Goal: Transaction & Acquisition: Book appointment/travel/reservation

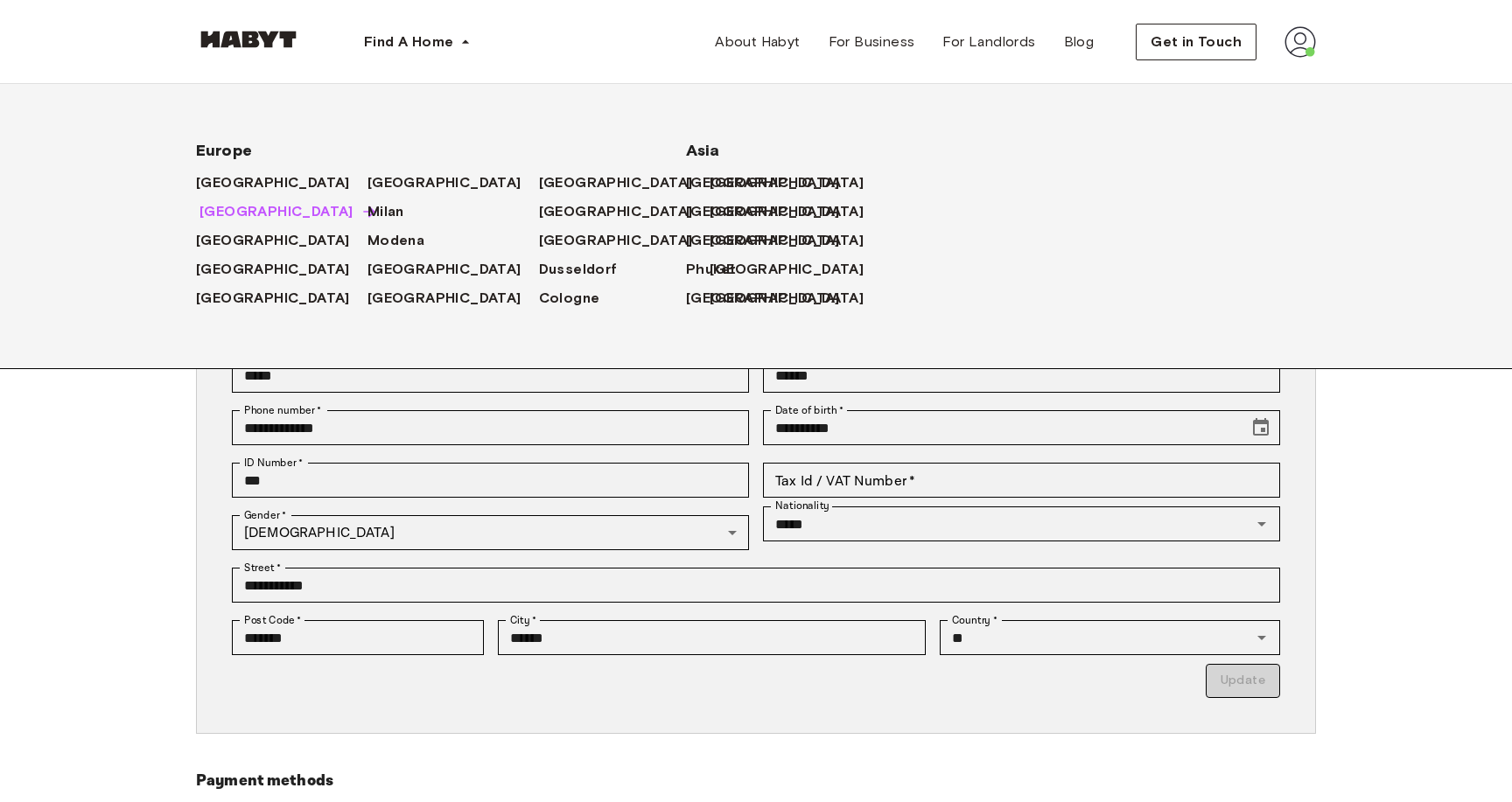
click at [218, 215] on span "[GEOGRAPHIC_DATA]" at bounding box center [277, 212] width 154 height 21
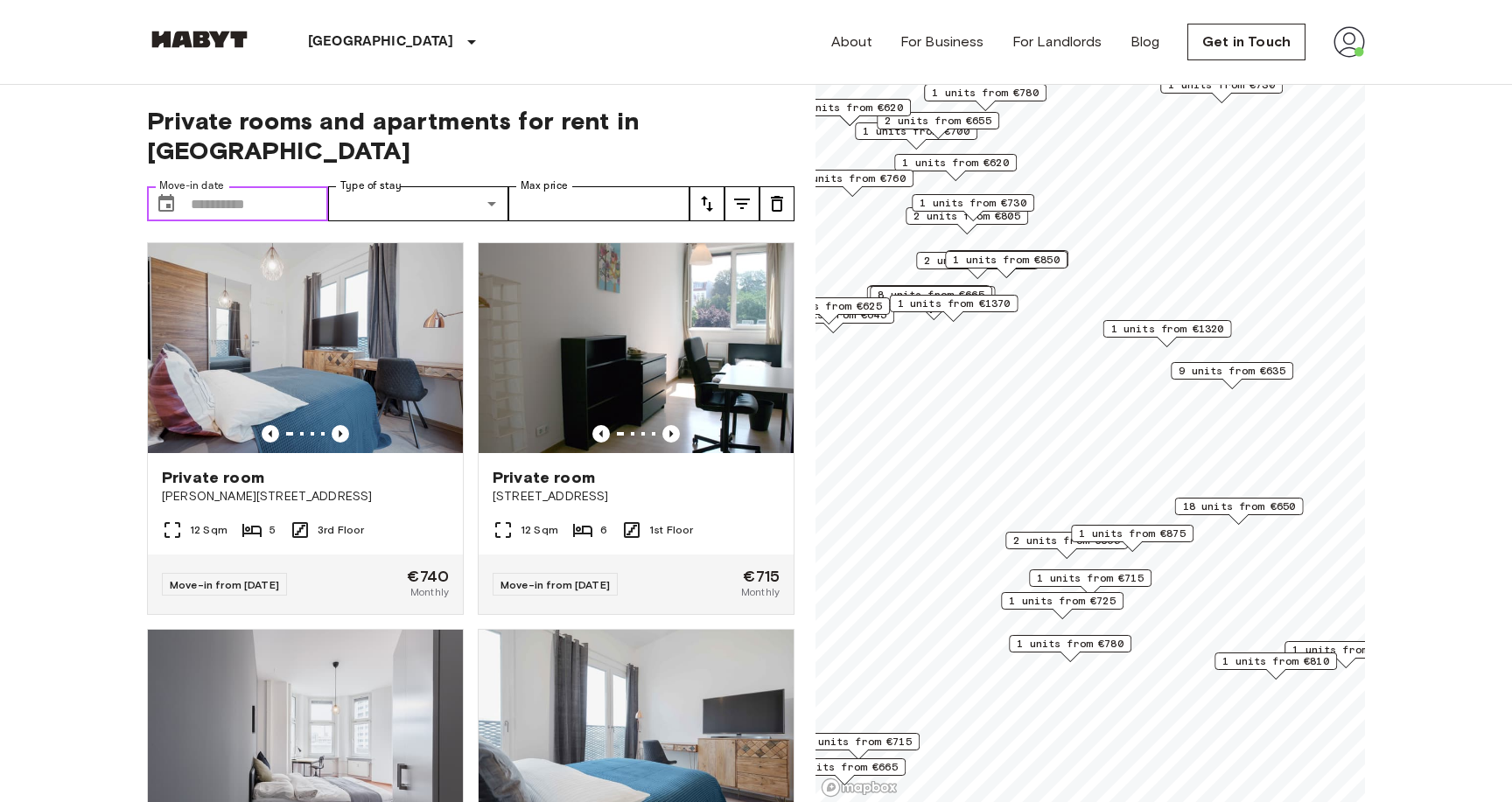
click at [226, 186] on input "Move-in date" at bounding box center [259, 204] width 137 height 35
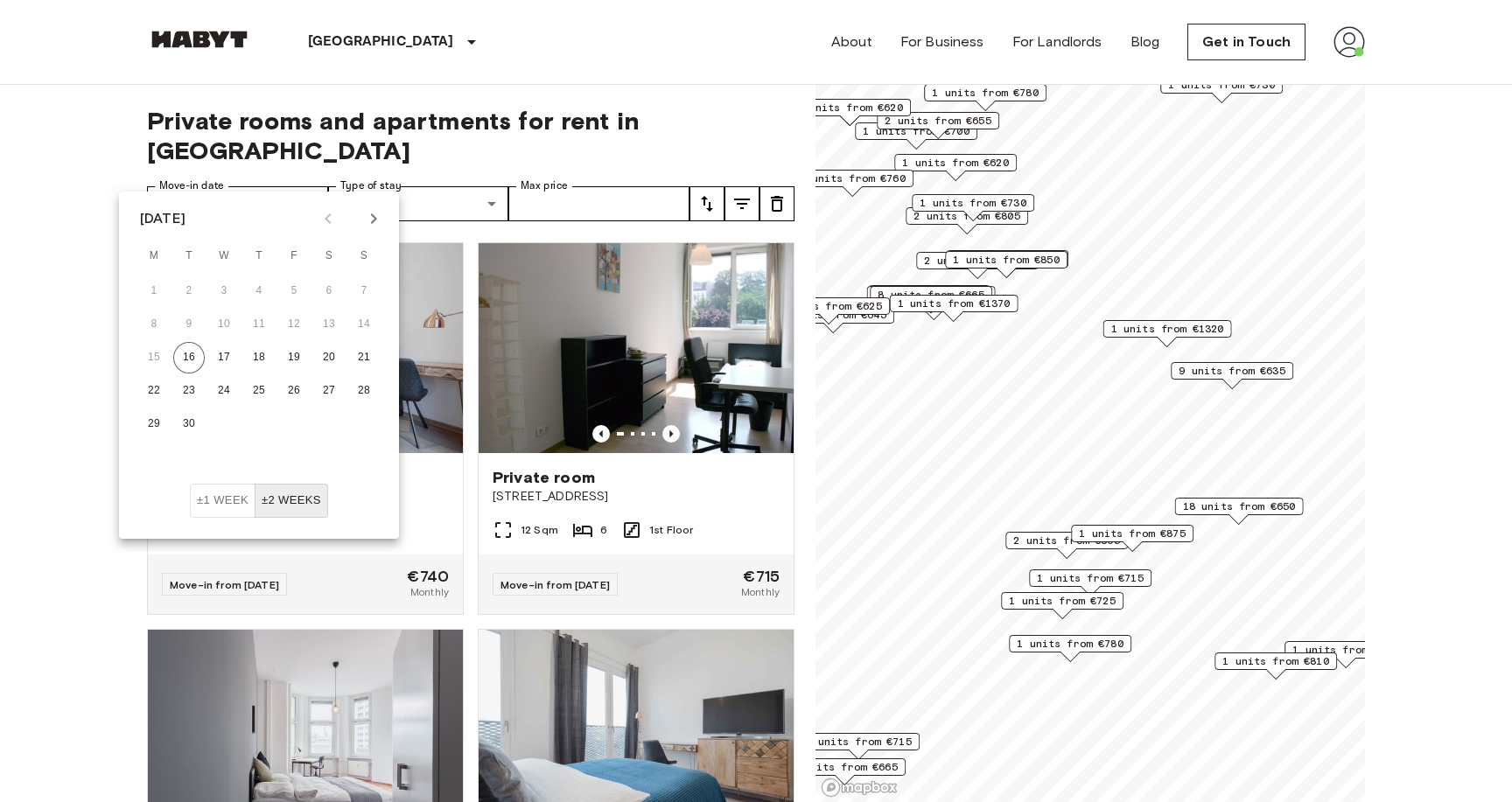
click at [384, 215] on button "Next month" at bounding box center [374, 219] width 30 height 30
click at [330, 291] on button "1" at bounding box center [330, 291] width 32 height 32
type input "**********"
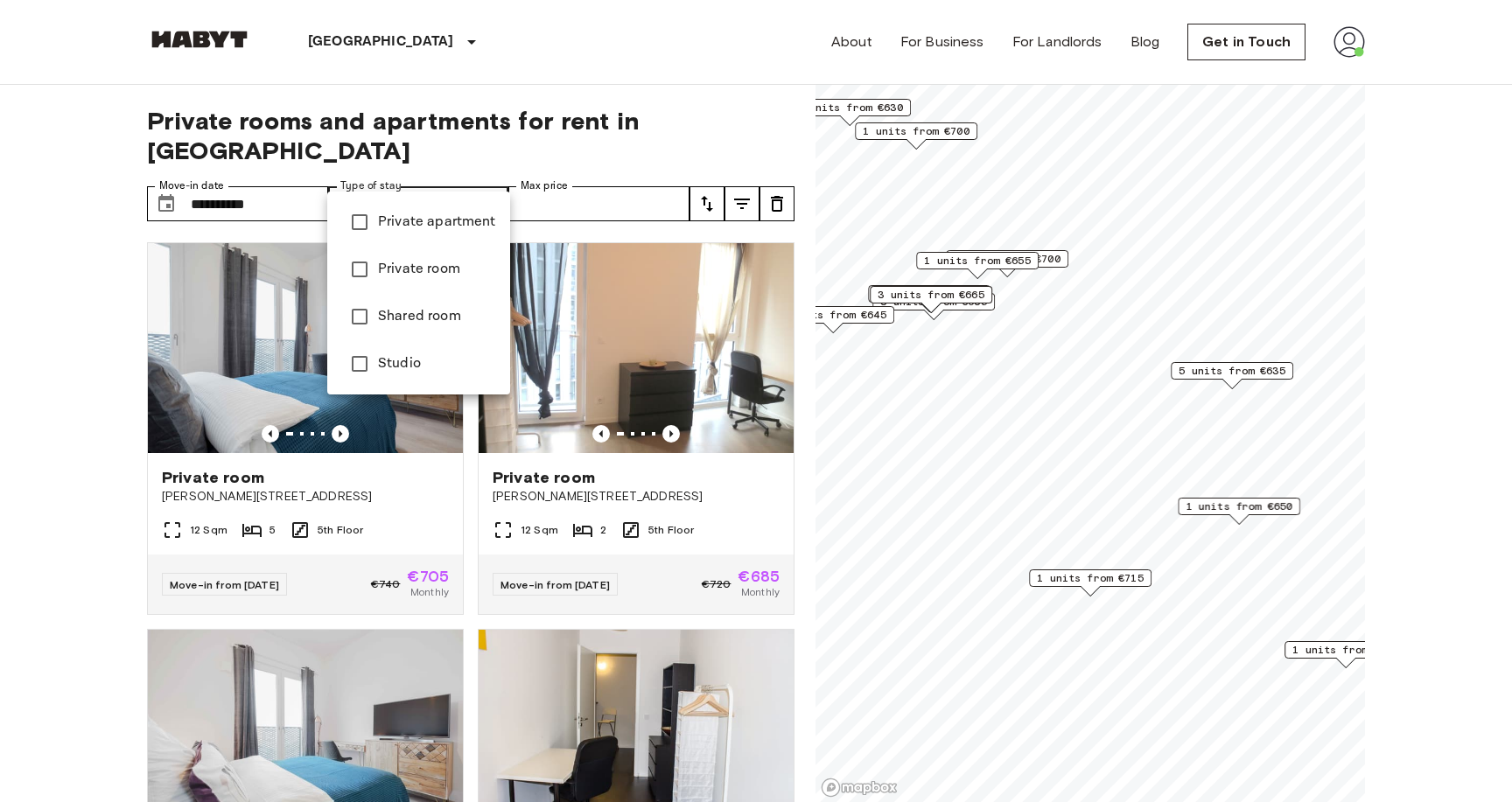
click at [397, 222] on span "Private apartment" at bounding box center [437, 223] width 118 height 21
type input "**********"
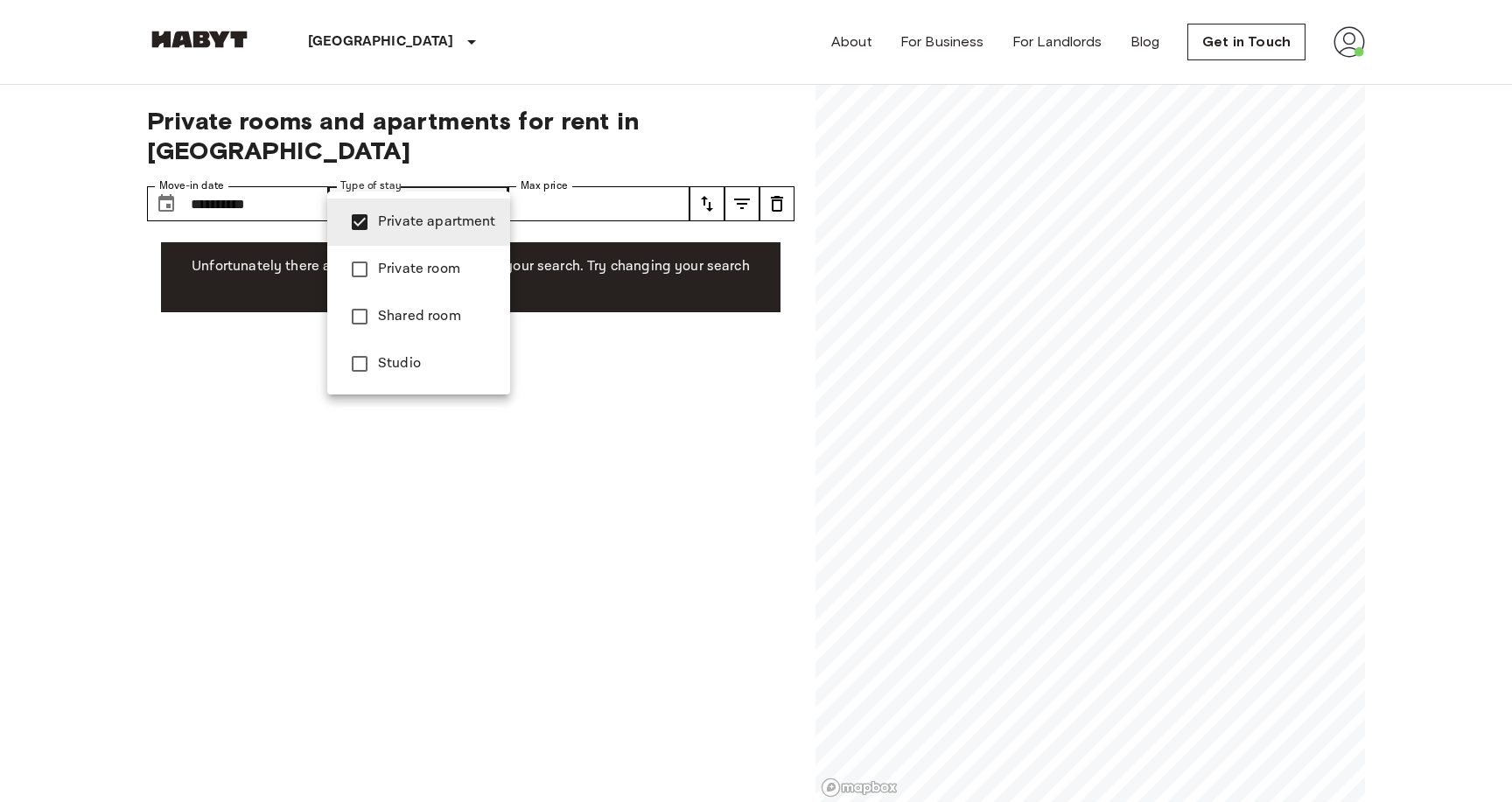
click at [397, 222] on span "Private apartment" at bounding box center [437, 223] width 118 height 21
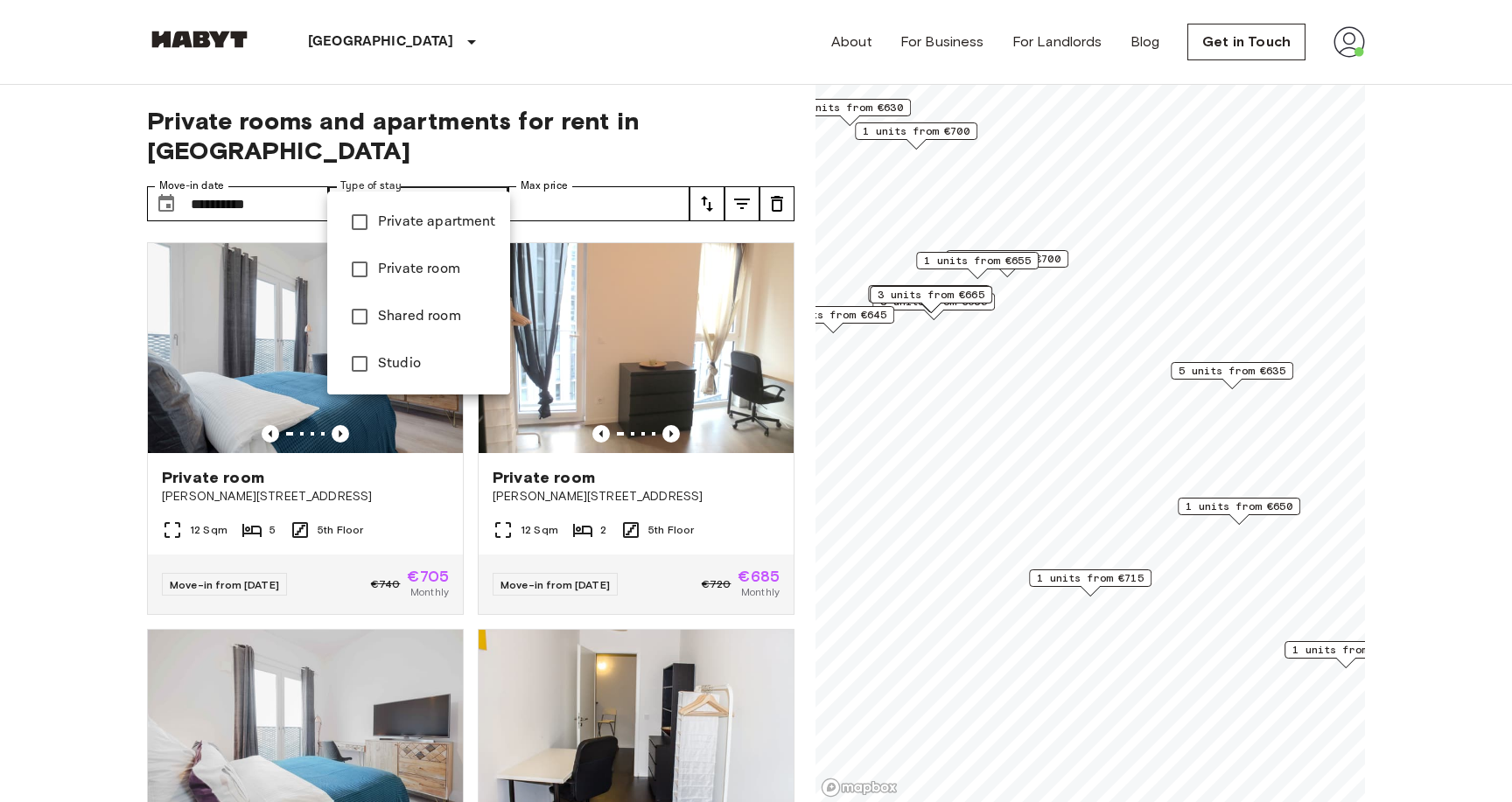
click at [87, 260] on div at bounding box center [756, 401] width 1512 height 802
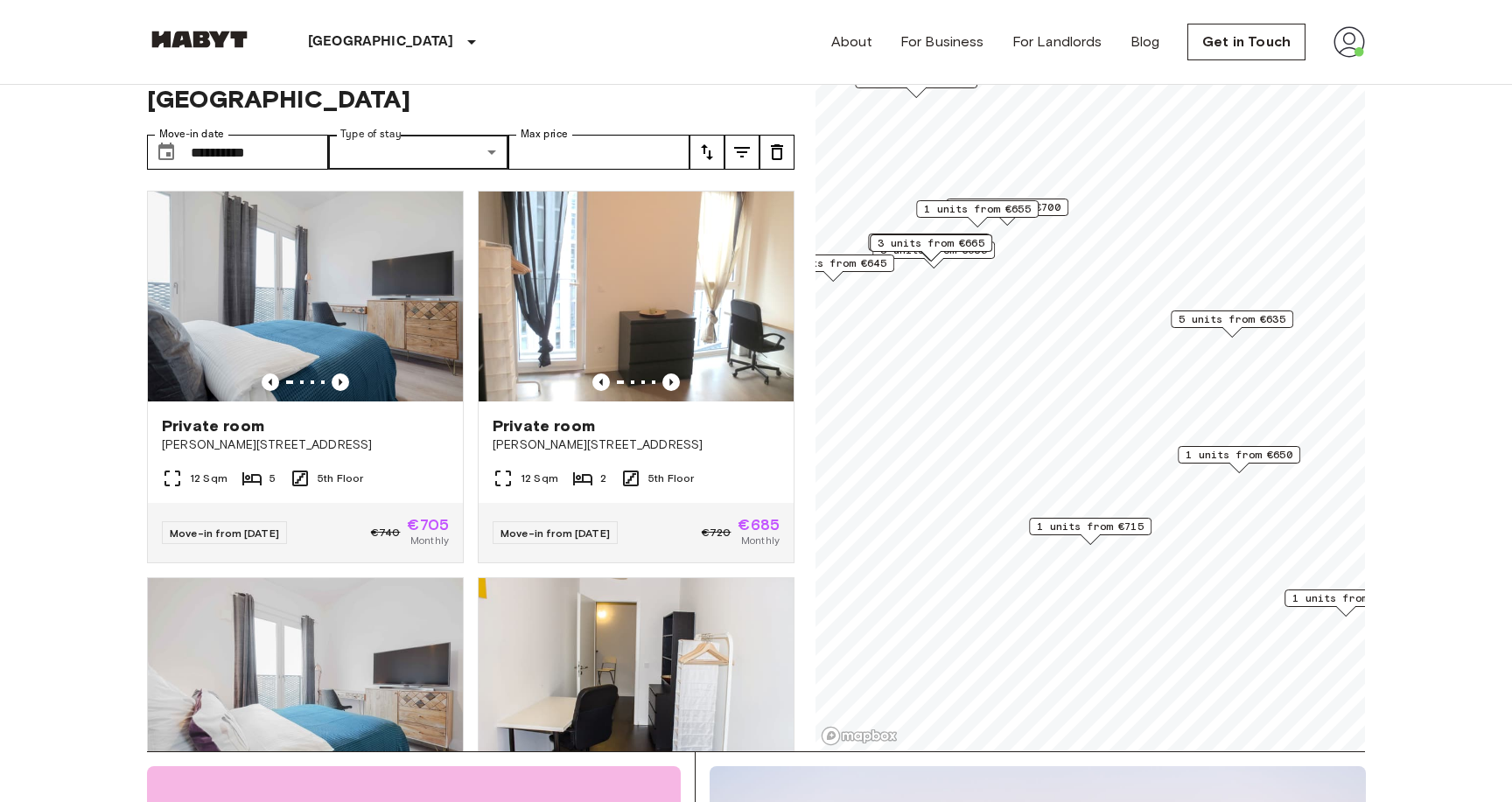
scroll to position [64, 0]
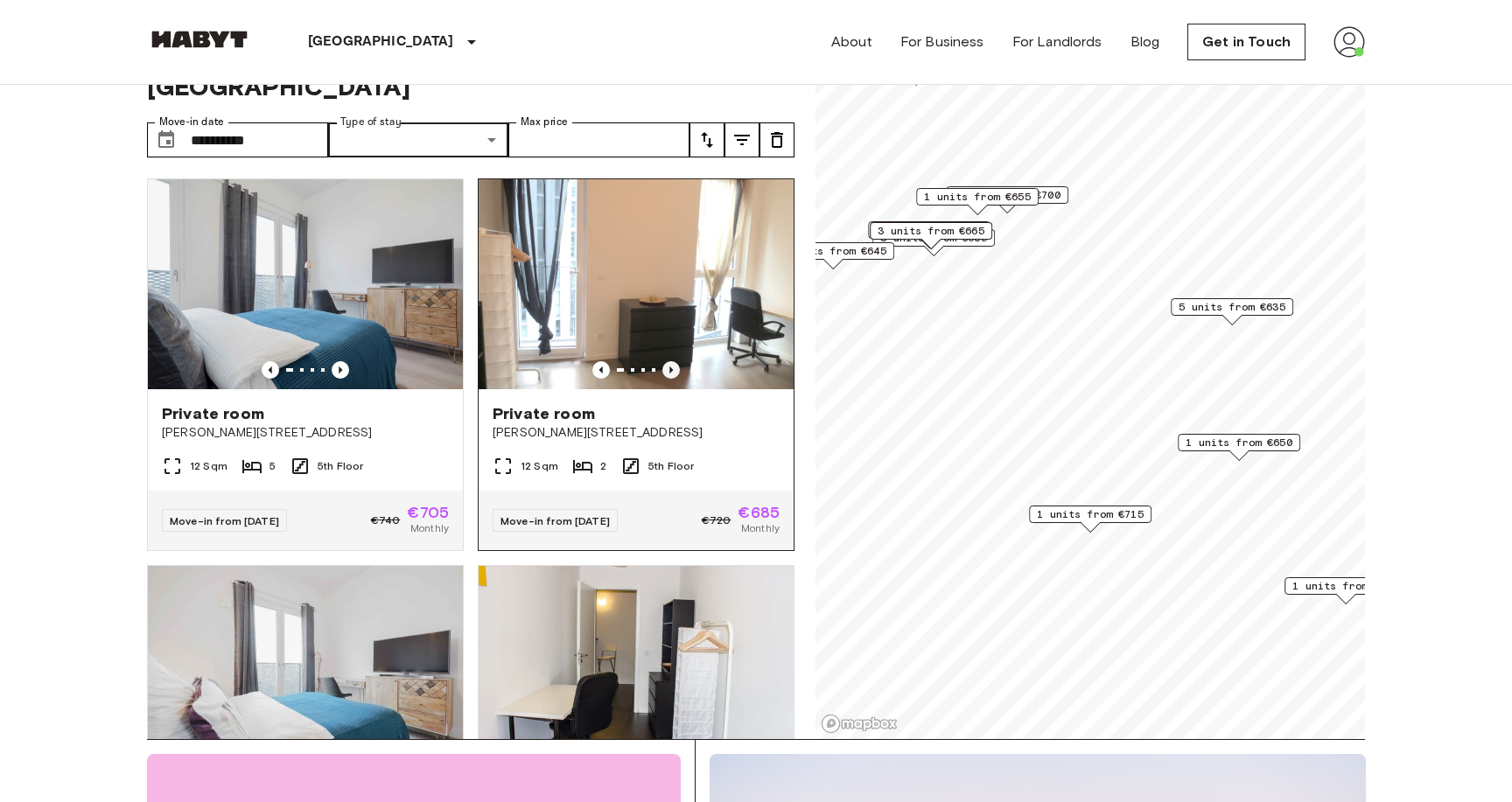
click at [670, 367] on icon "Previous image" at bounding box center [672, 370] width 4 height 7
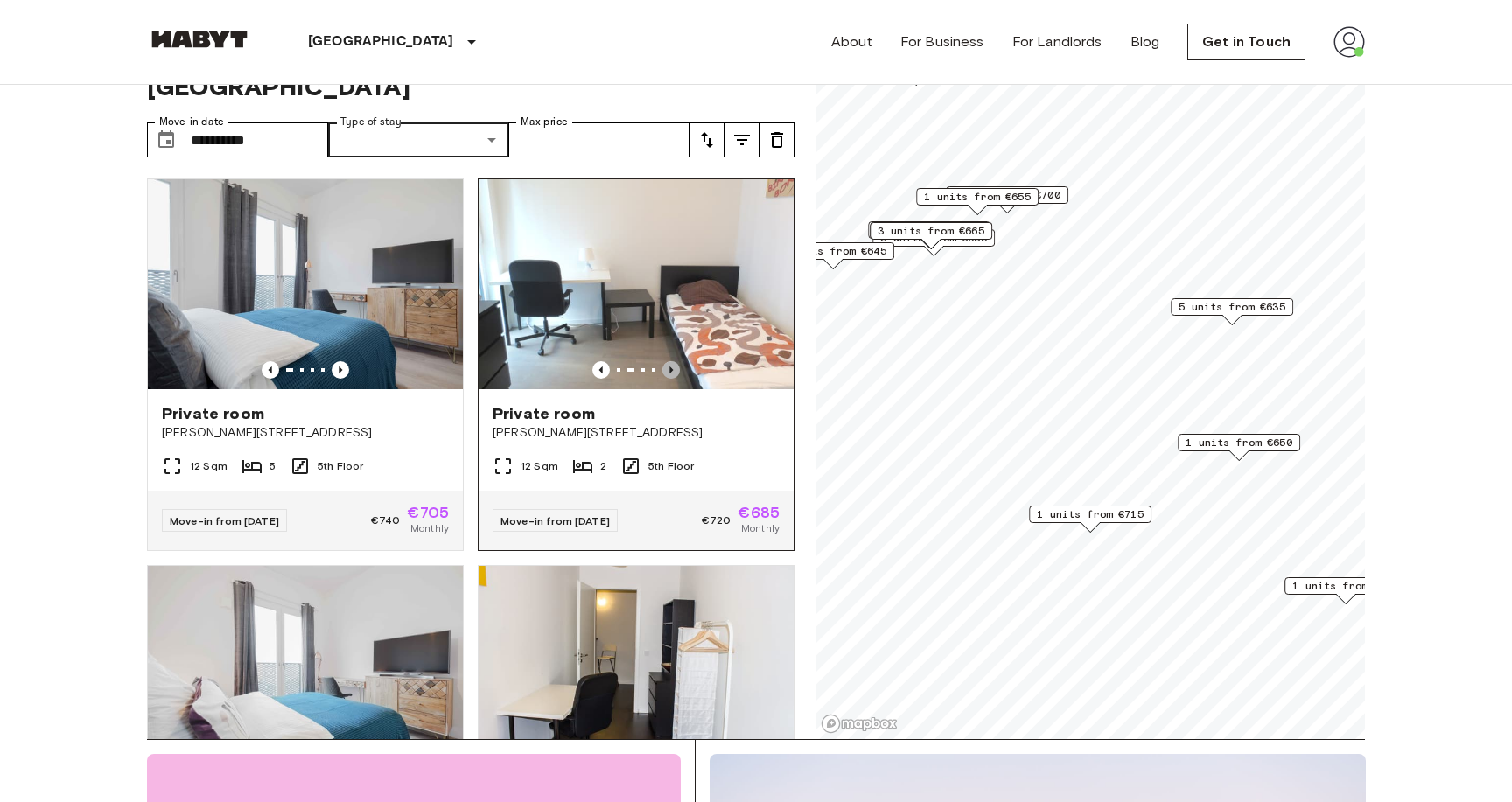
click at [670, 367] on icon "Previous image" at bounding box center [672, 370] width 4 height 7
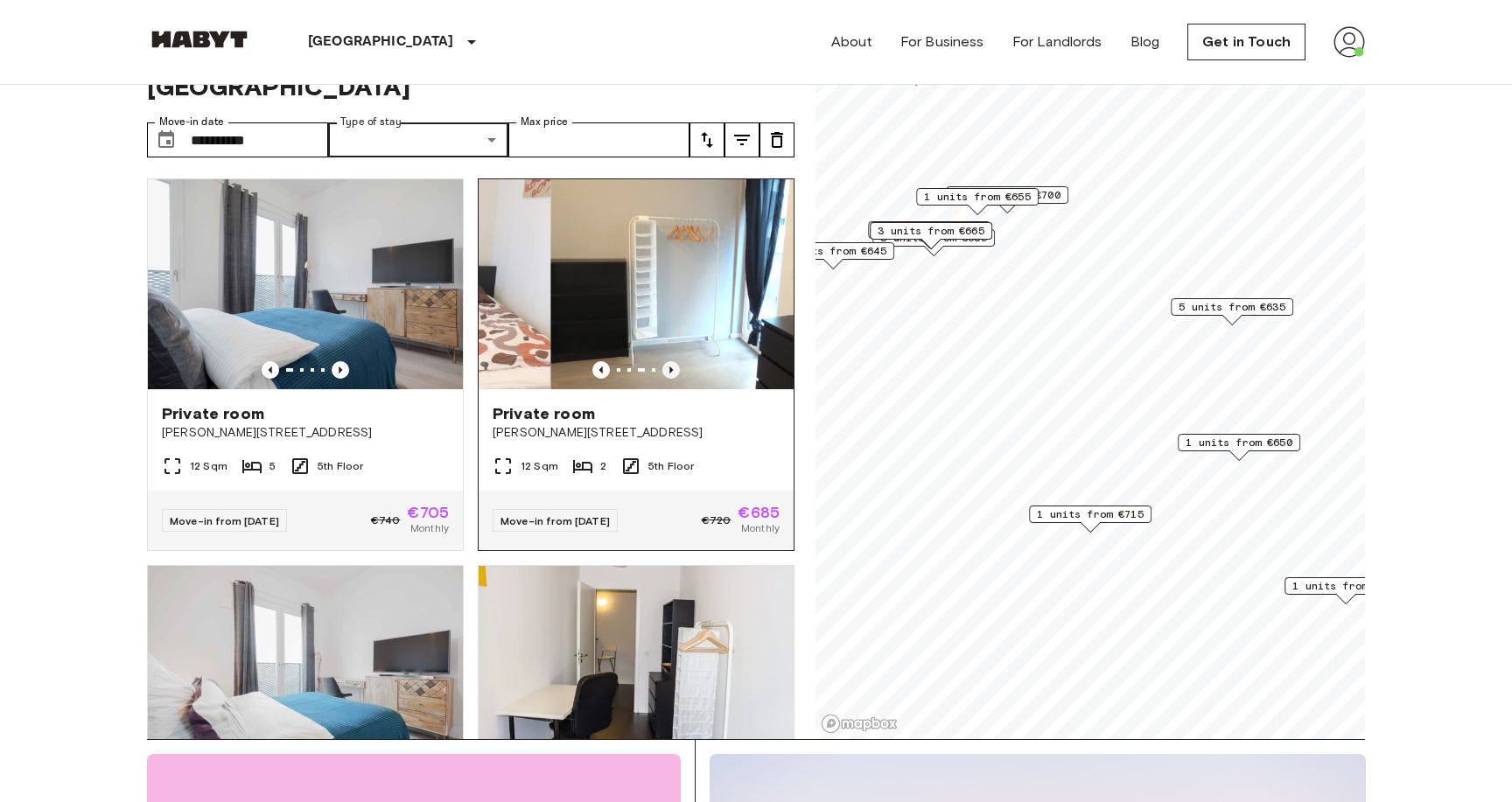
click at [670, 367] on icon "Previous image" at bounding box center [672, 370] width 4 height 7
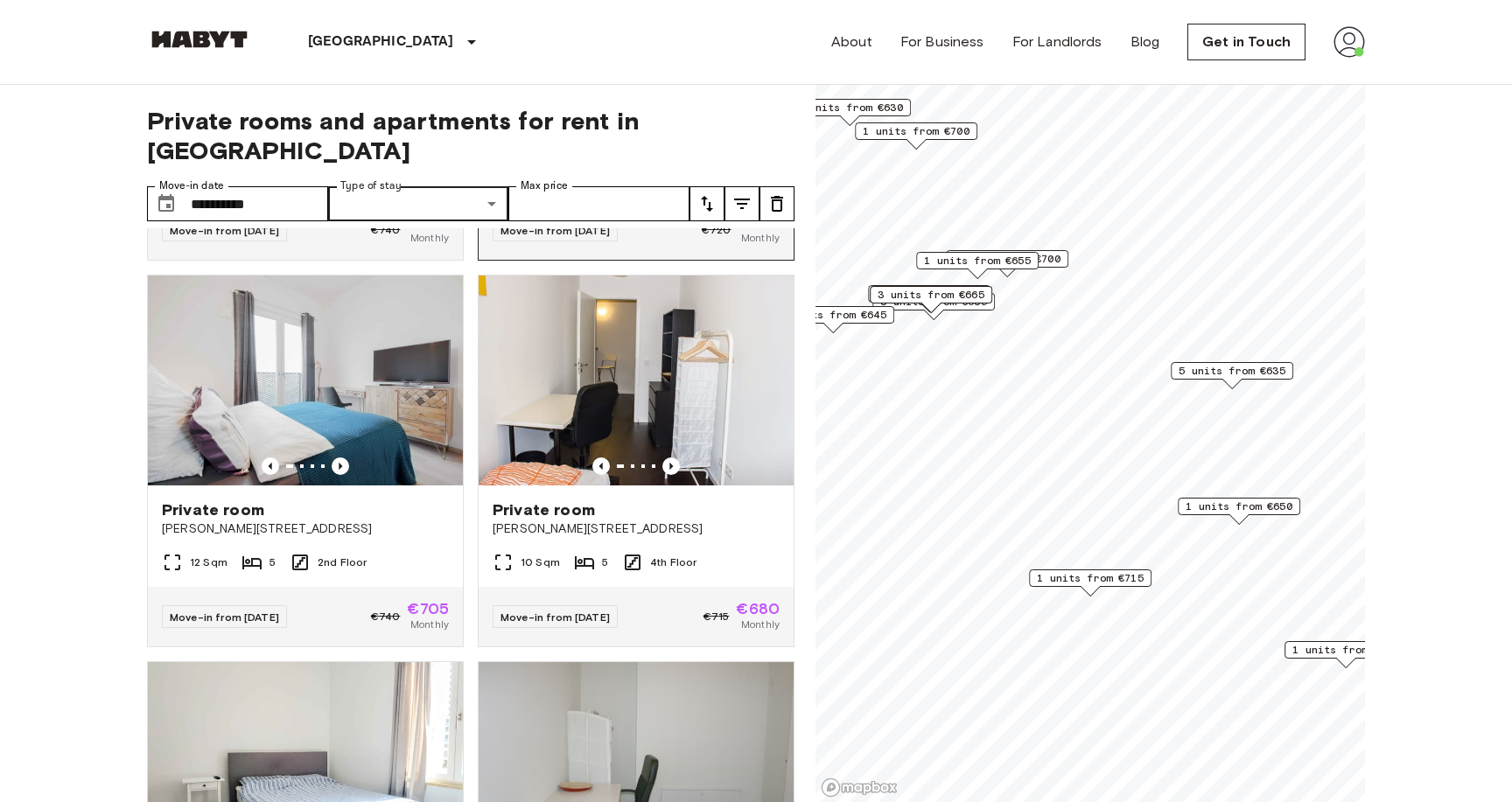
scroll to position [355, 0]
click at [739, 193] on icon "tune" at bounding box center [742, 204] width 21 height 21
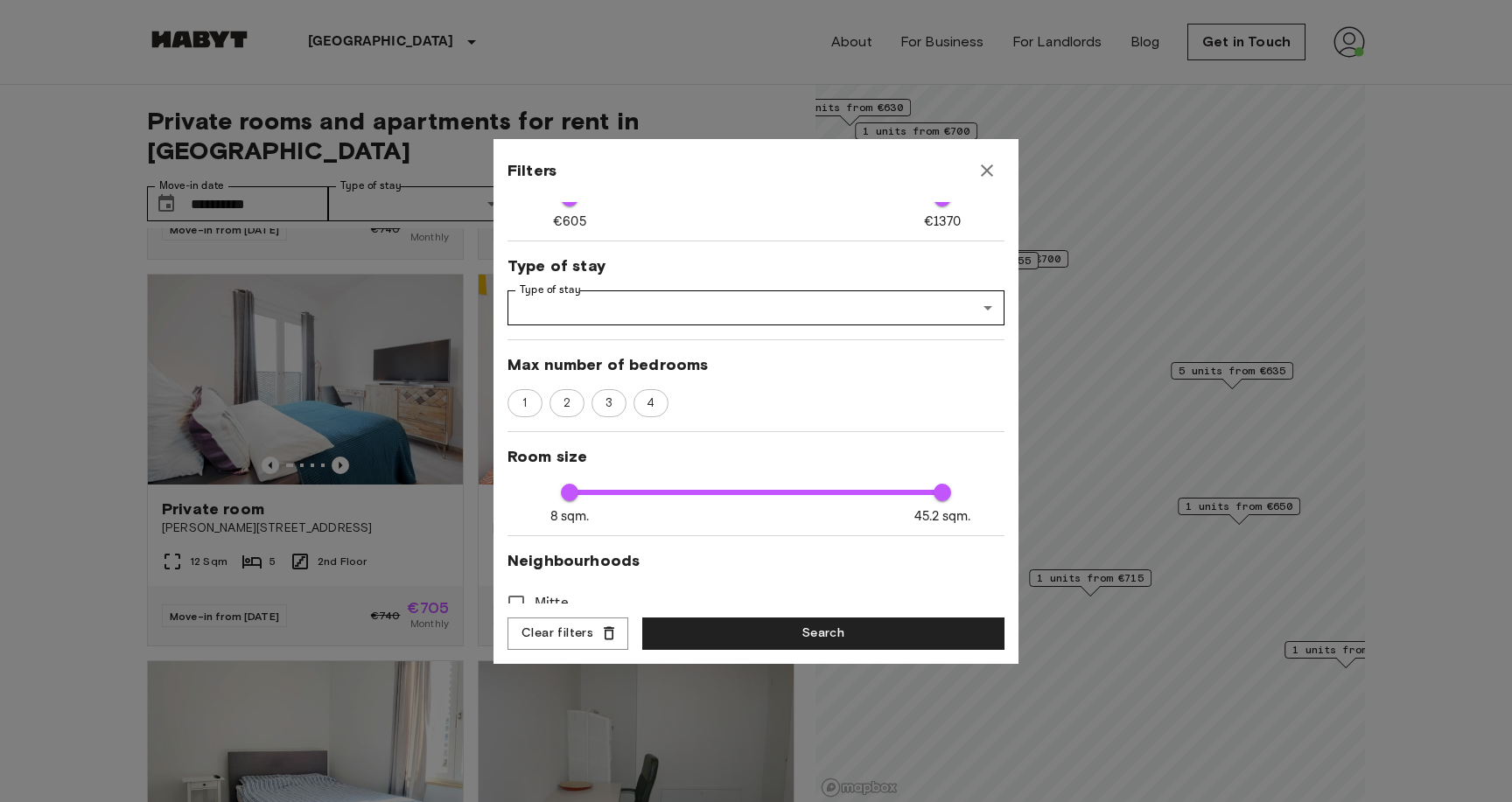
scroll to position [153, 0]
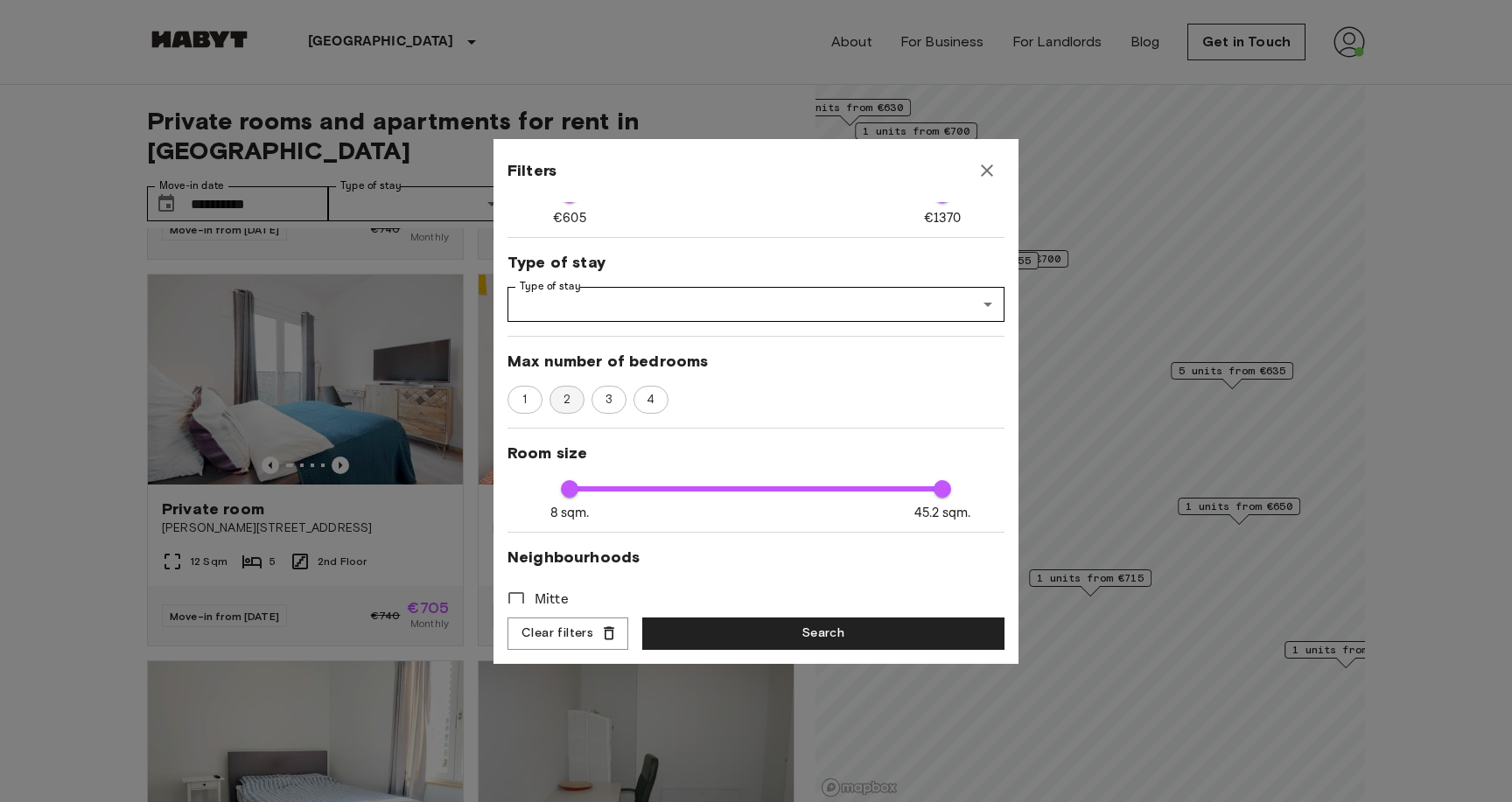
click at [566, 406] on span "2" at bounding box center [567, 400] width 27 height 18
type input "****"
type input "**"
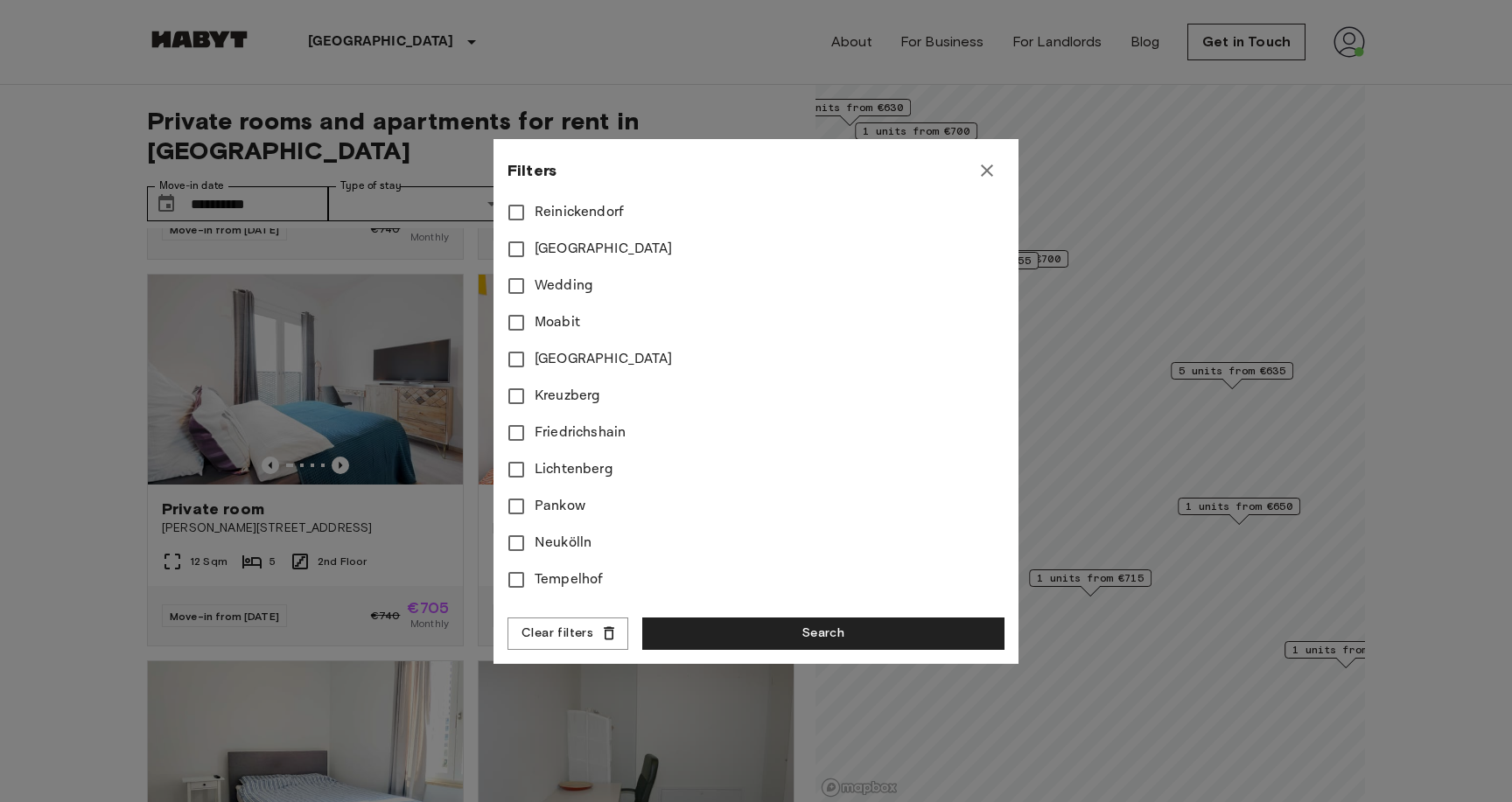
scroll to position [681, 0]
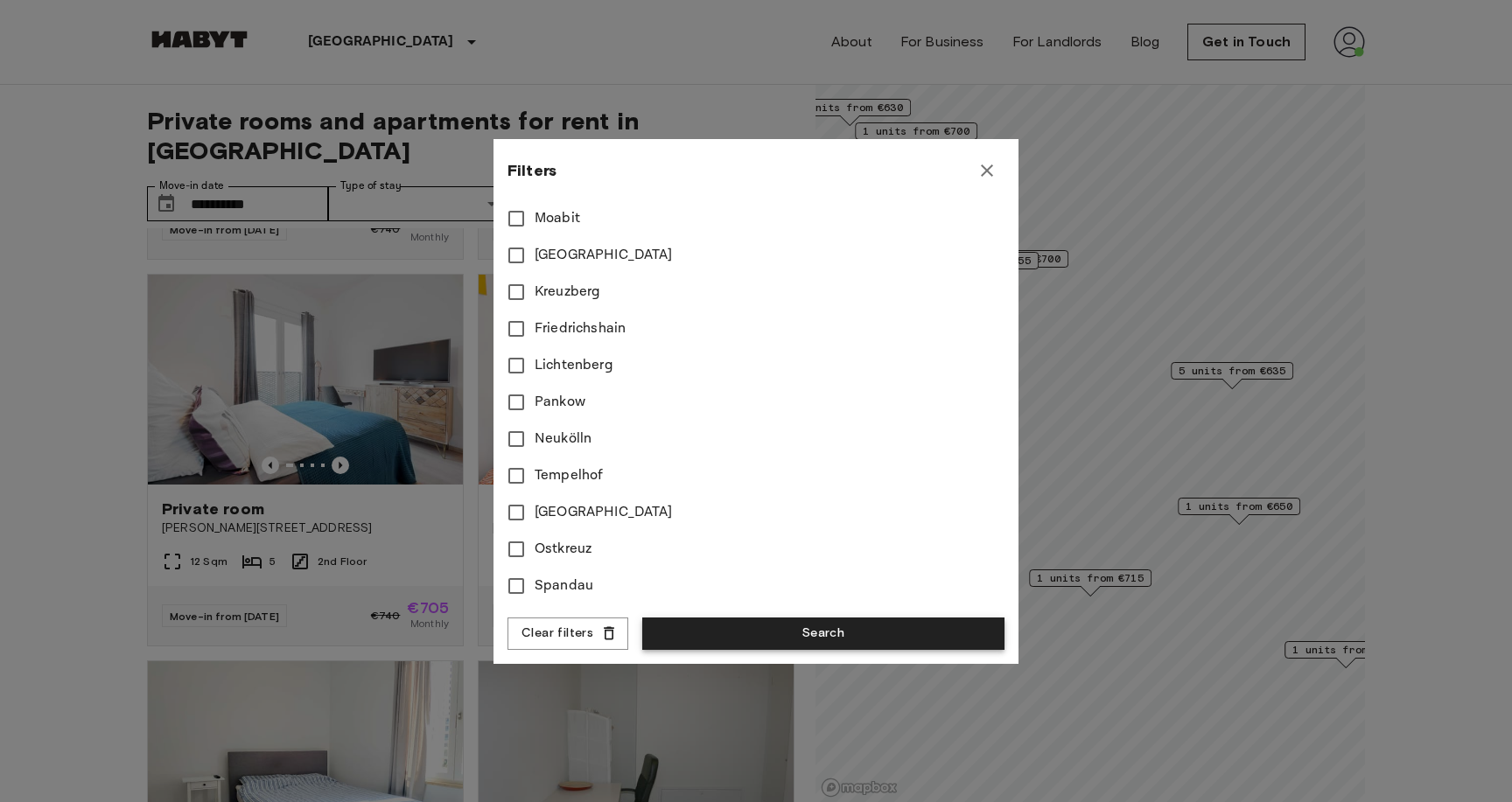
click at [789, 619] on button "Search" at bounding box center [824, 633] width 362 height 33
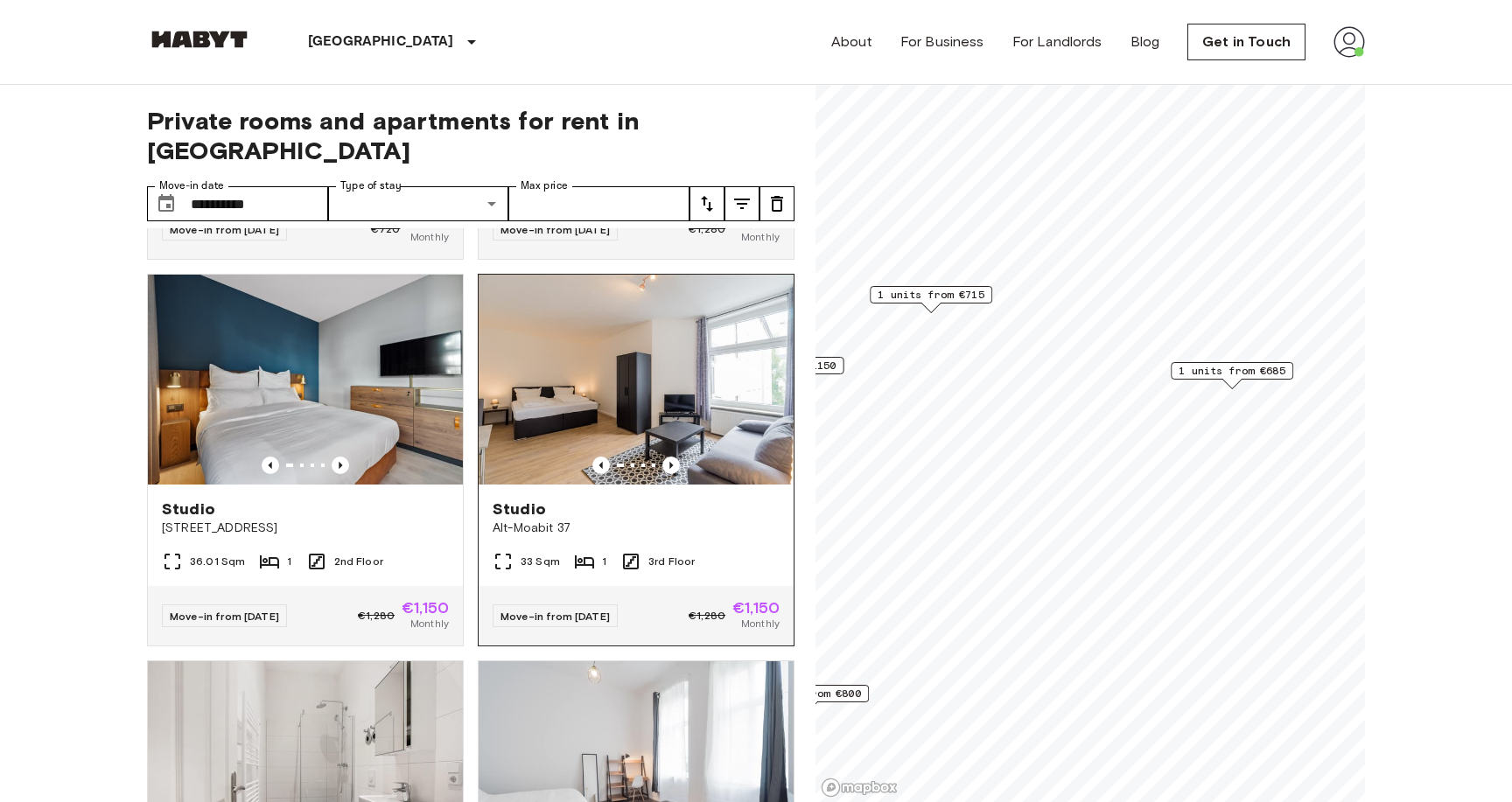
click at [729, 359] on img at bounding box center [636, 380] width 315 height 210
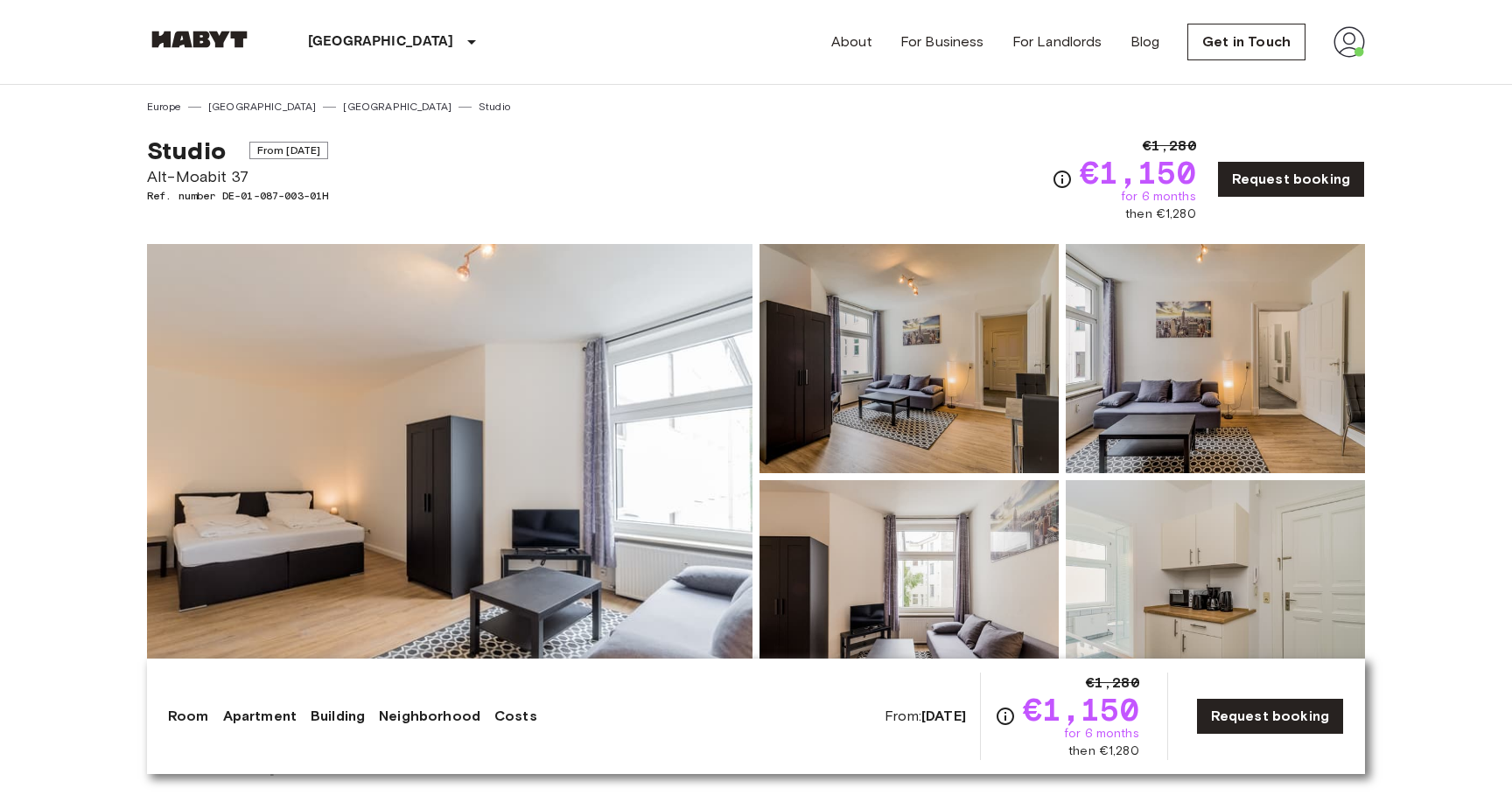
click at [509, 395] on img at bounding box center [449, 476] width 605 height 465
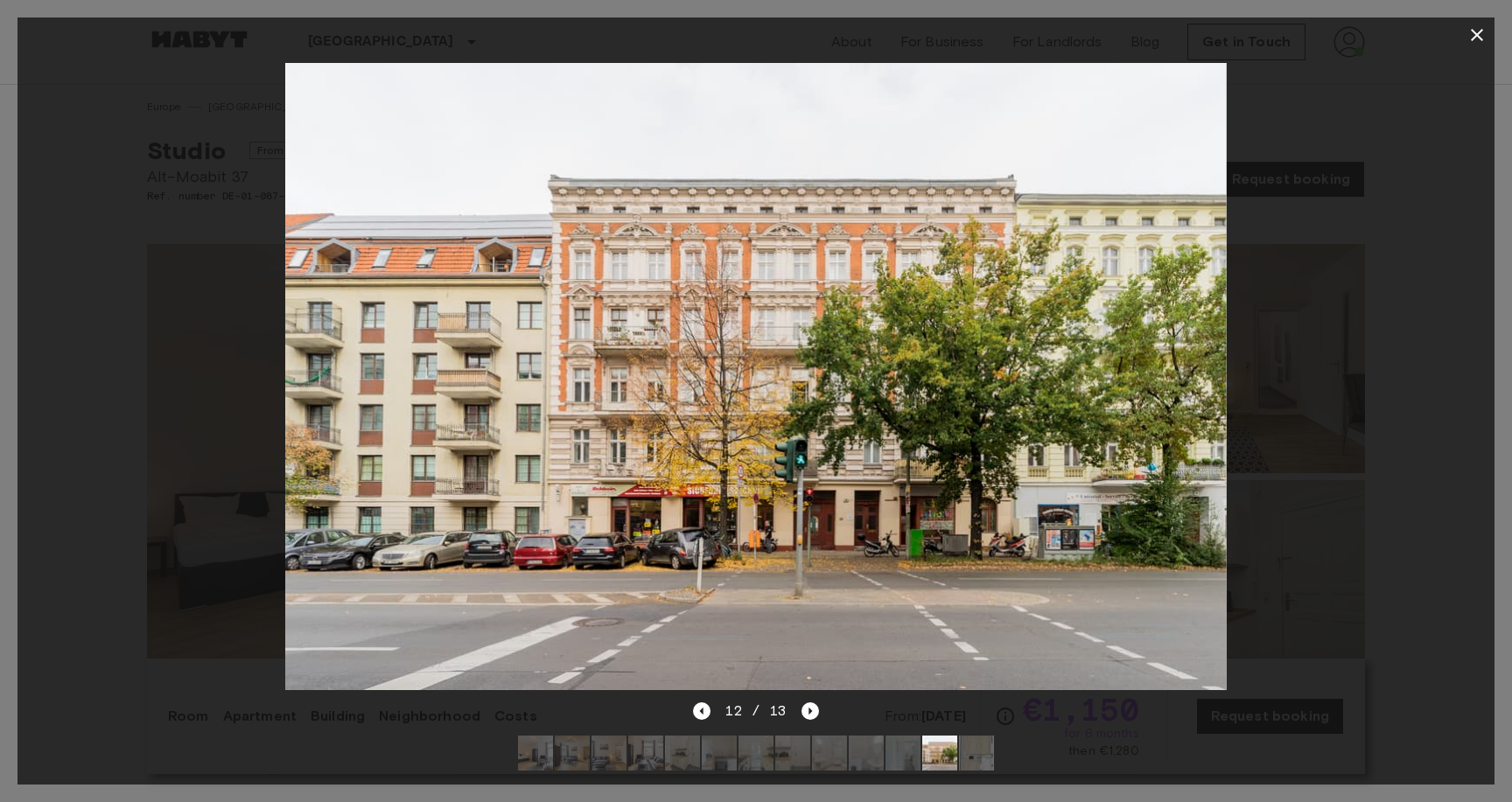
click at [1472, 42] on icon "button" at bounding box center [1478, 35] width 21 height 21
